Goal: Check status: Check status

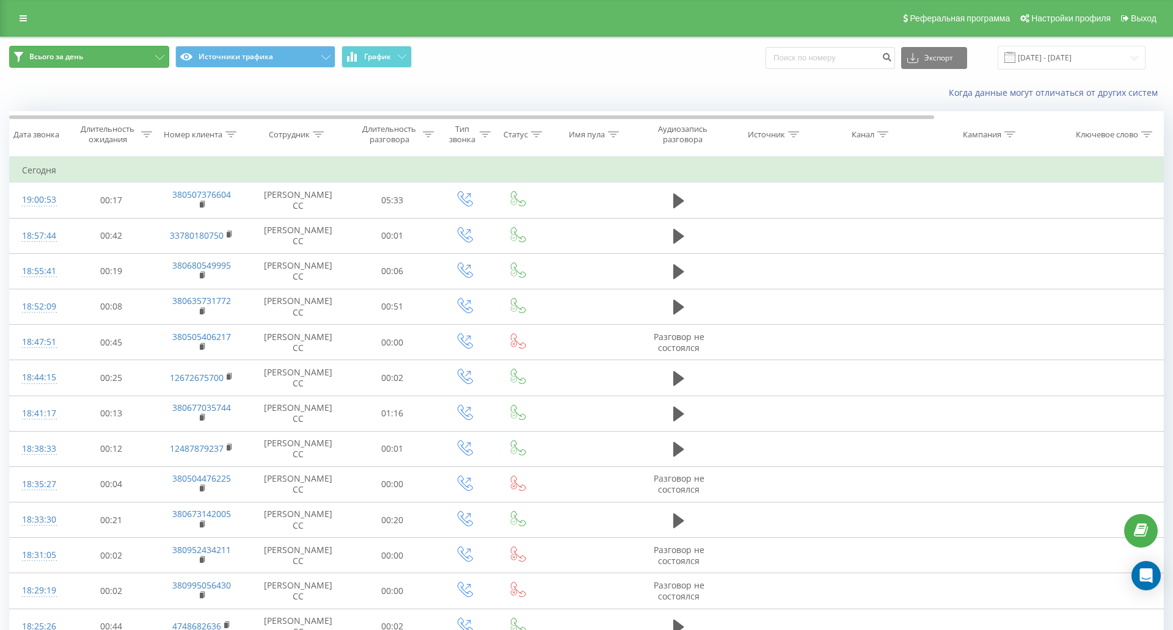
click at [123, 47] on button "Всього за день" at bounding box center [89, 57] width 160 height 22
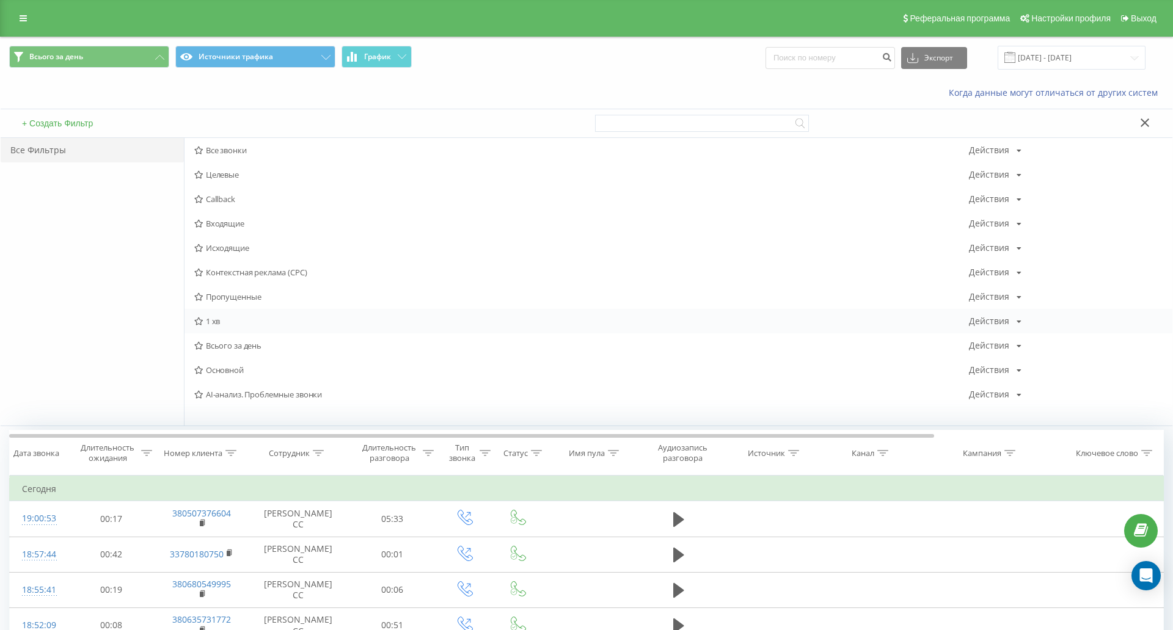
click at [226, 329] on div "1 хв Действия Редактировать Копировать Удалить По умолчанию Поделиться" at bounding box center [678, 321] width 988 height 24
click at [217, 320] on span "1 хв" at bounding box center [581, 321] width 775 height 9
